Goal: Information Seeking & Learning: Stay updated

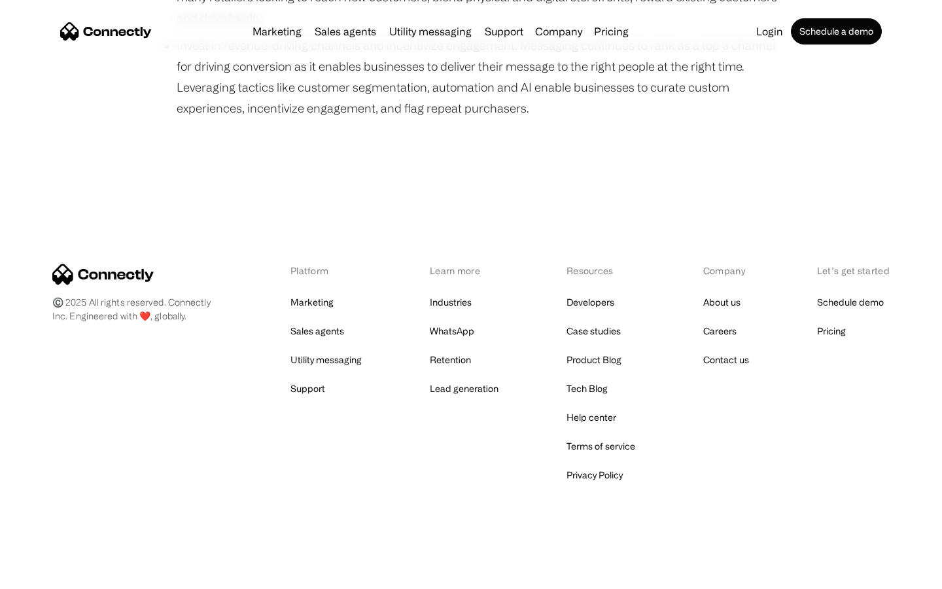
scroll to position [901, 0]
